Goal: Task Accomplishment & Management: Manage account settings

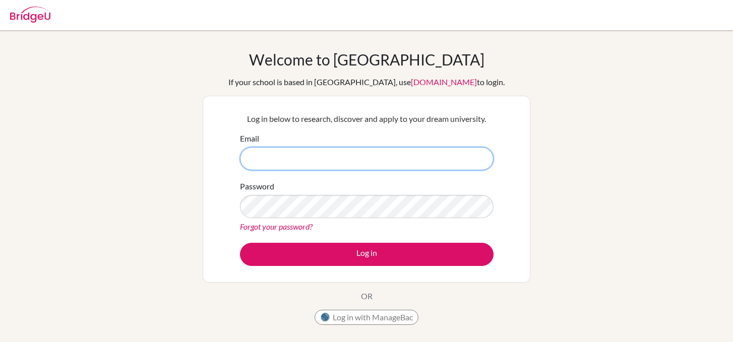
click at [286, 161] on input "Email" at bounding box center [367, 158] width 254 height 23
type input "[PERSON_NAME][EMAIL_ADDRESS][PERSON_NAME][DOMAIN_NAME]"
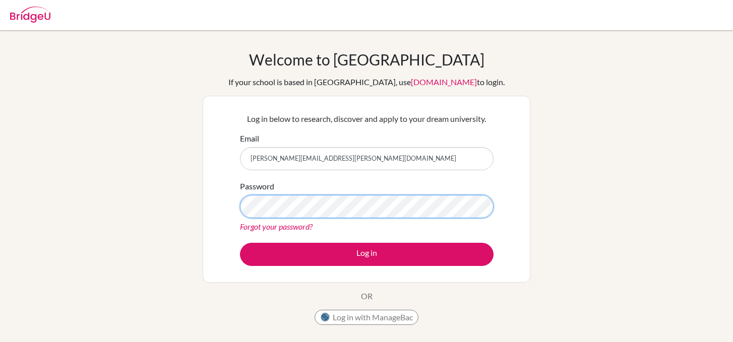
click at [240, 243] on button "Log in" at bounding box center [367, 254] width 254 height 23
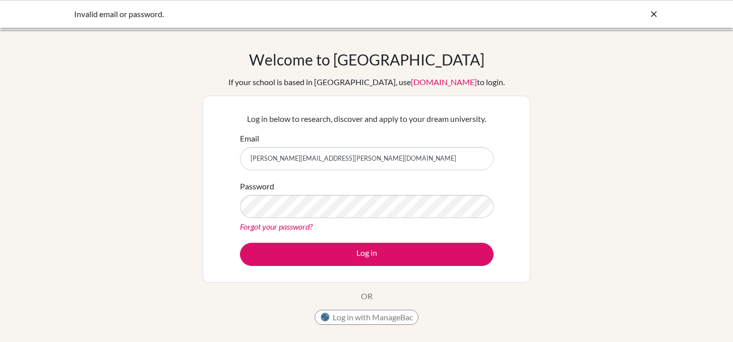
click at [423, 284] on div "Welcome to BridgeU If your school is based in China, use app.bridge-u.com.cn to…" at bounding box center [367, 190] width 328 height 280
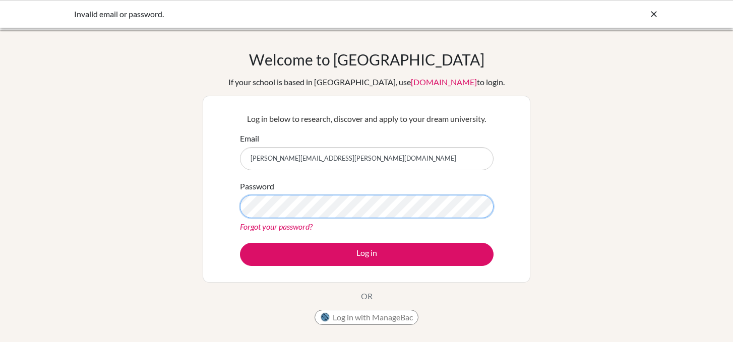
click at [240, 243] on button "Log in" at bounding box center [367, 254] width 254 height 23
